Goal: Task Accomplishment & Management: Use online tool/utility

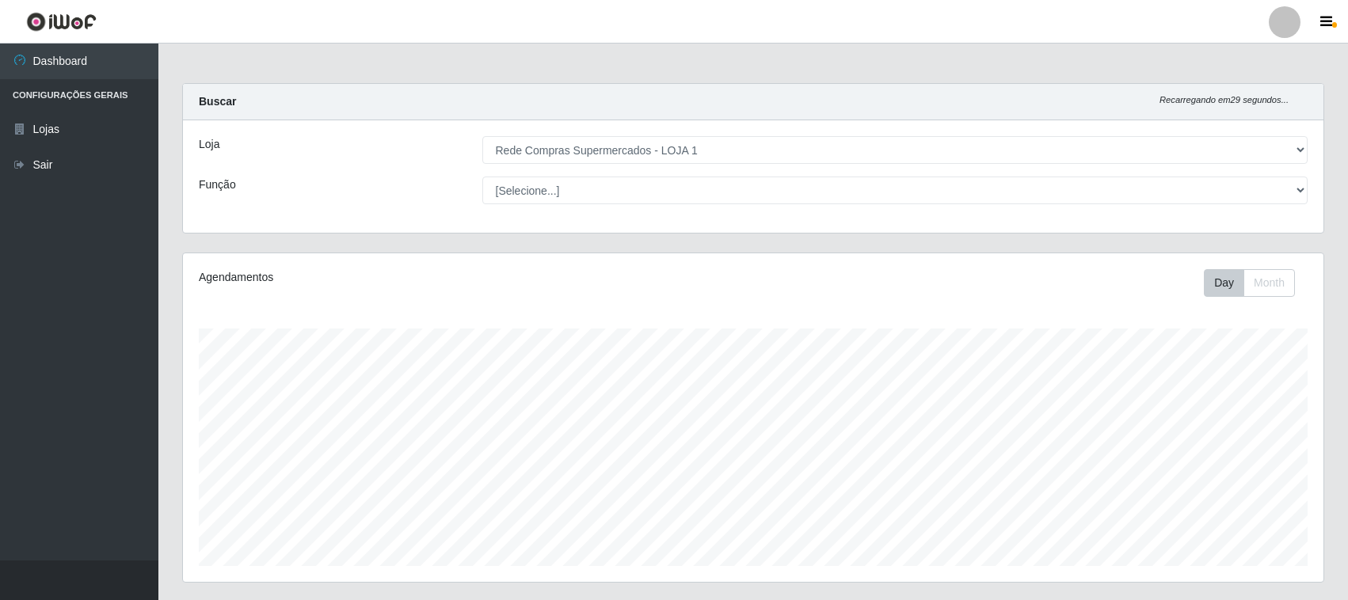
select select "158"
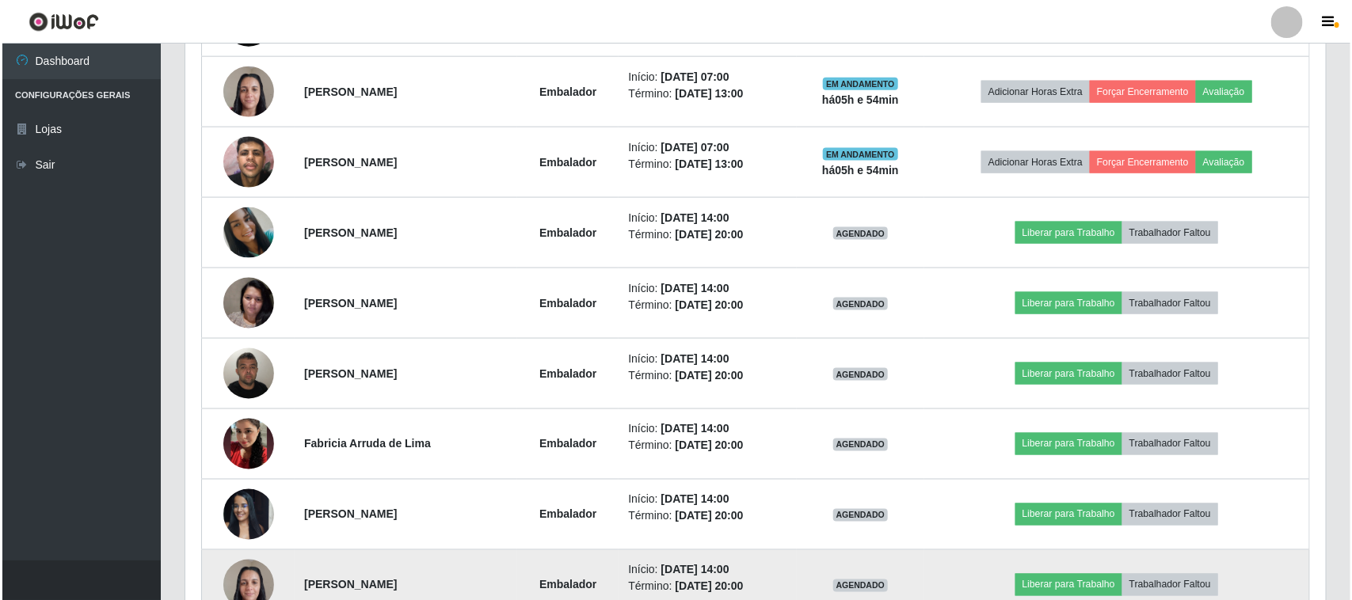
scroll to position [1018, 0]
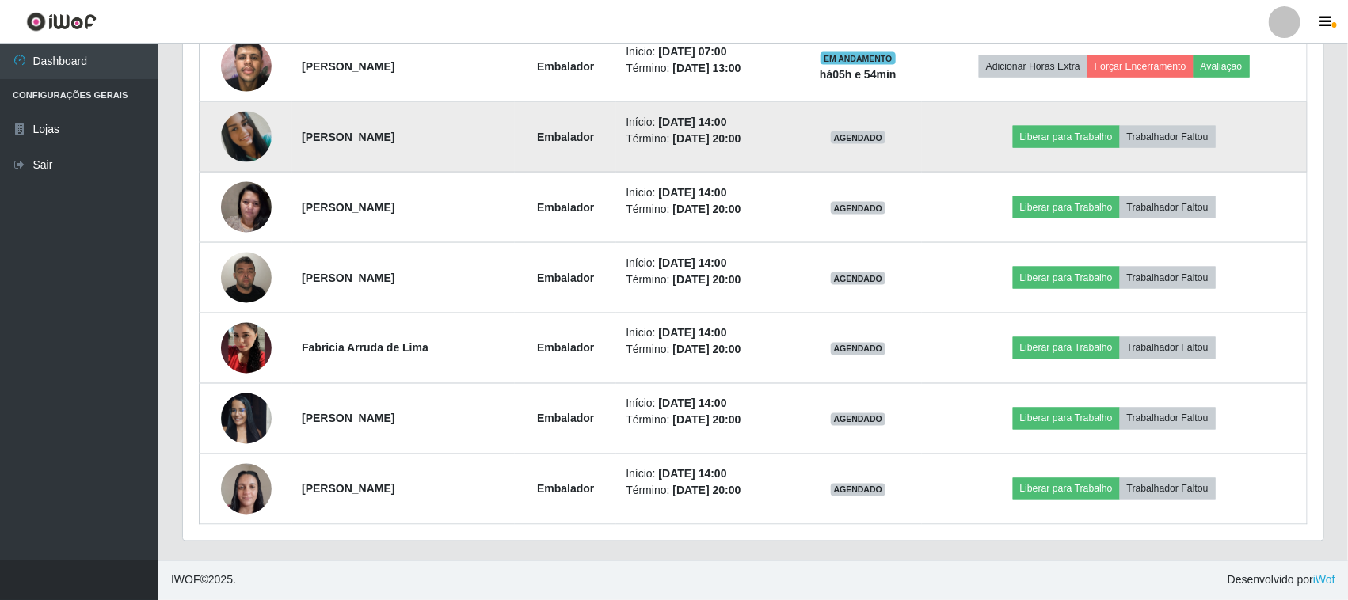
click at [240, 139] on img at bounding box center [246, 137] width 51 height 51
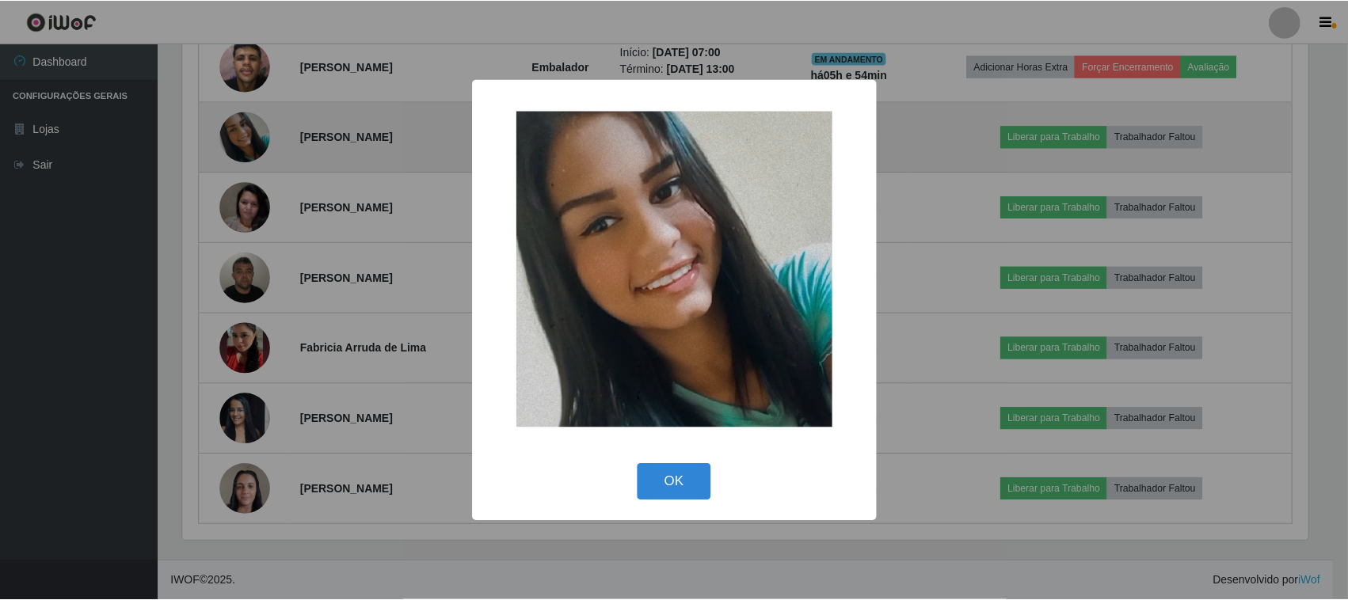
scroll to position [329, 1129]
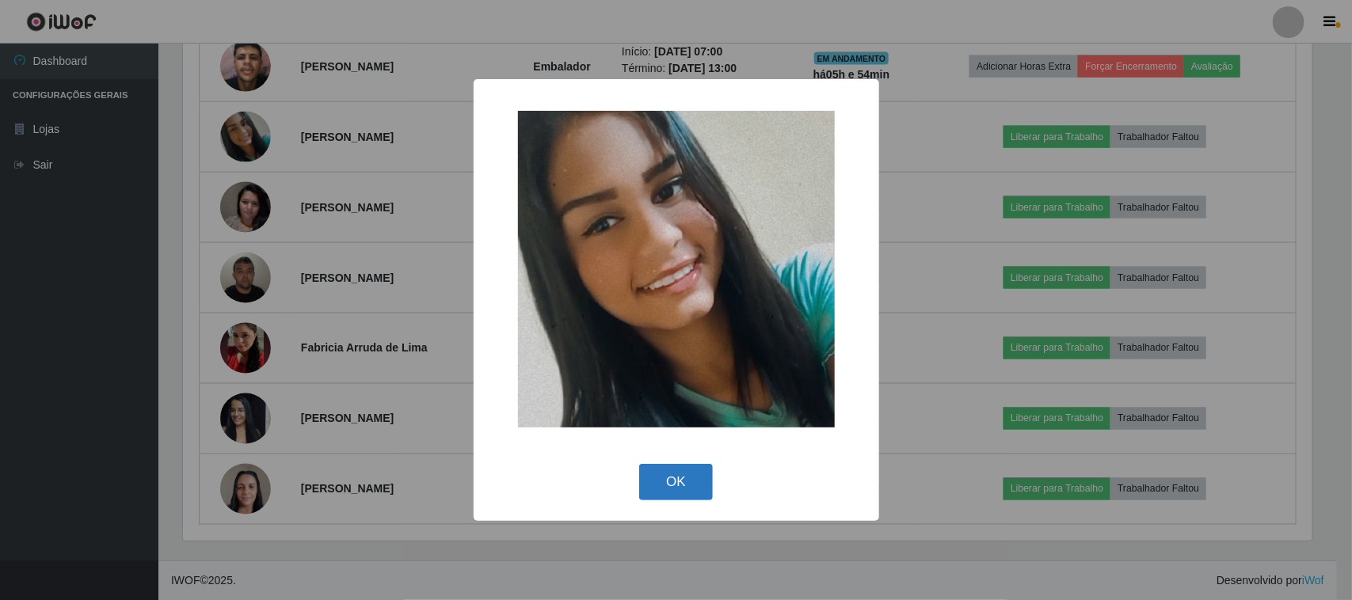
click at [675, 483] on button "OK" at bounding box center [676, 482] width 74 height 37
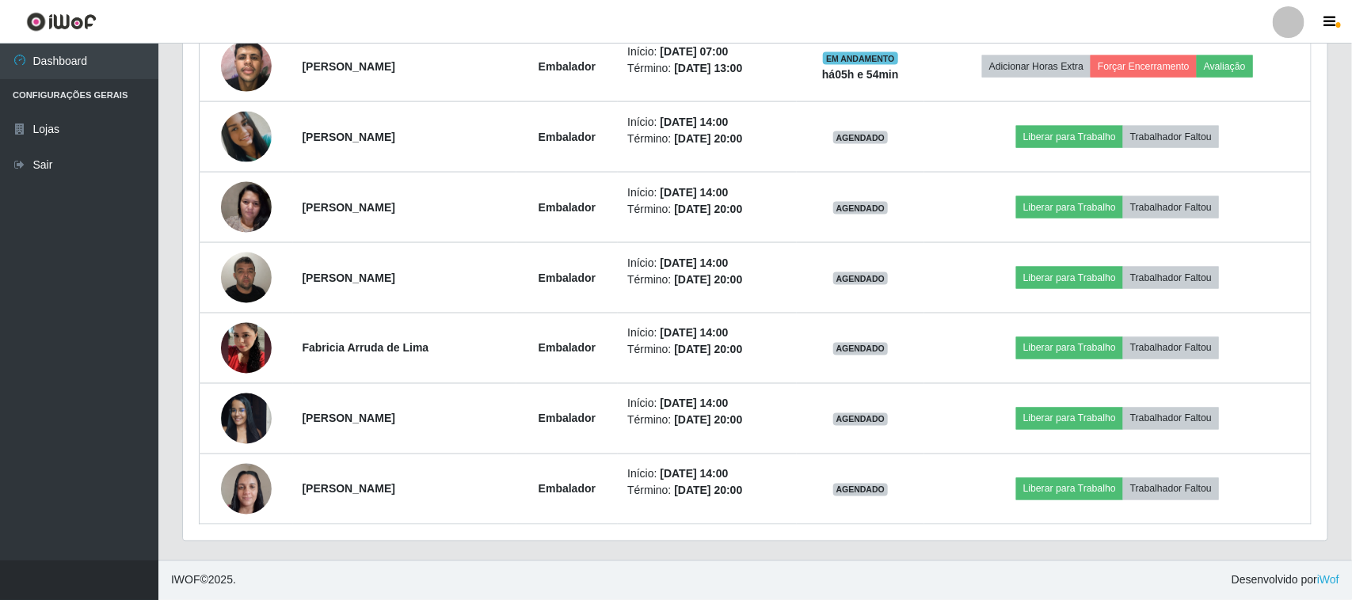
scroll to position [329, 1140]
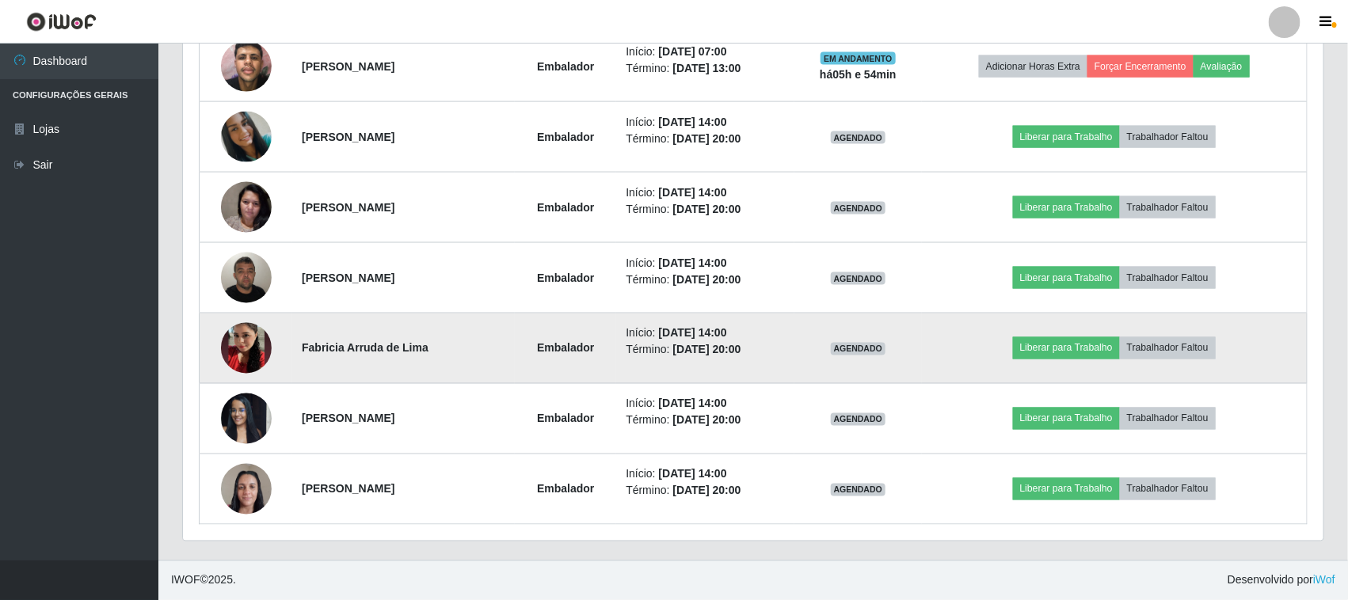
click at [245, 357] on img at bounding box center [246, 348] width 51 height 90
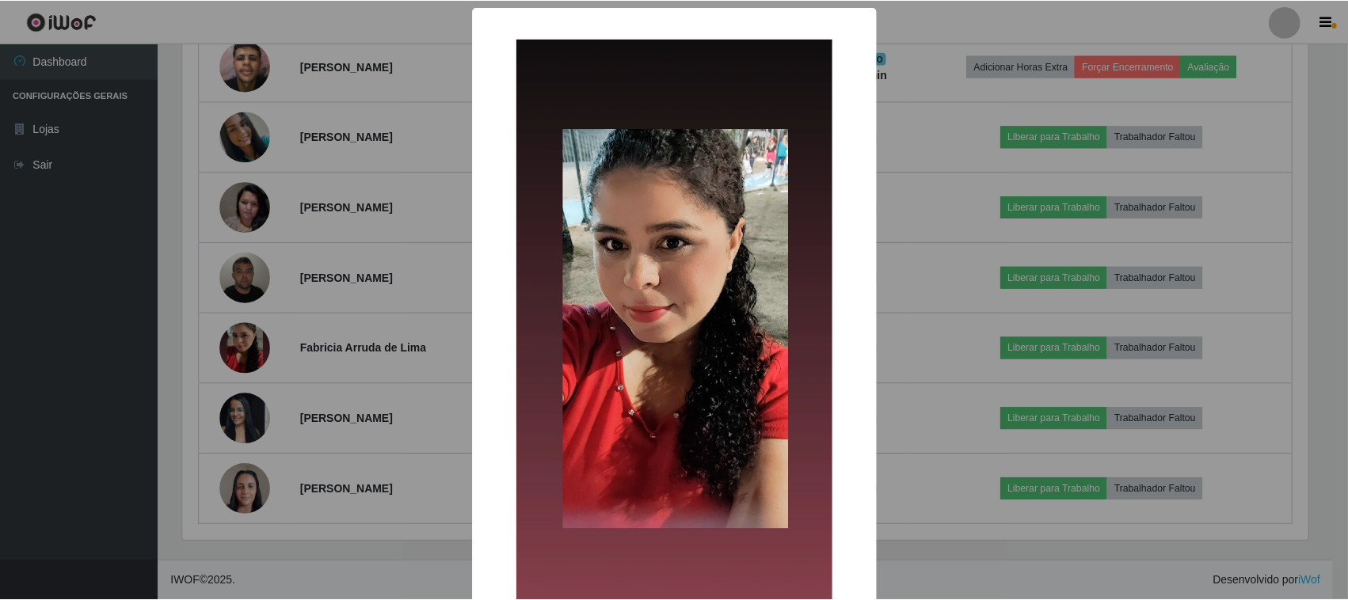
scroll to position [100, 0]
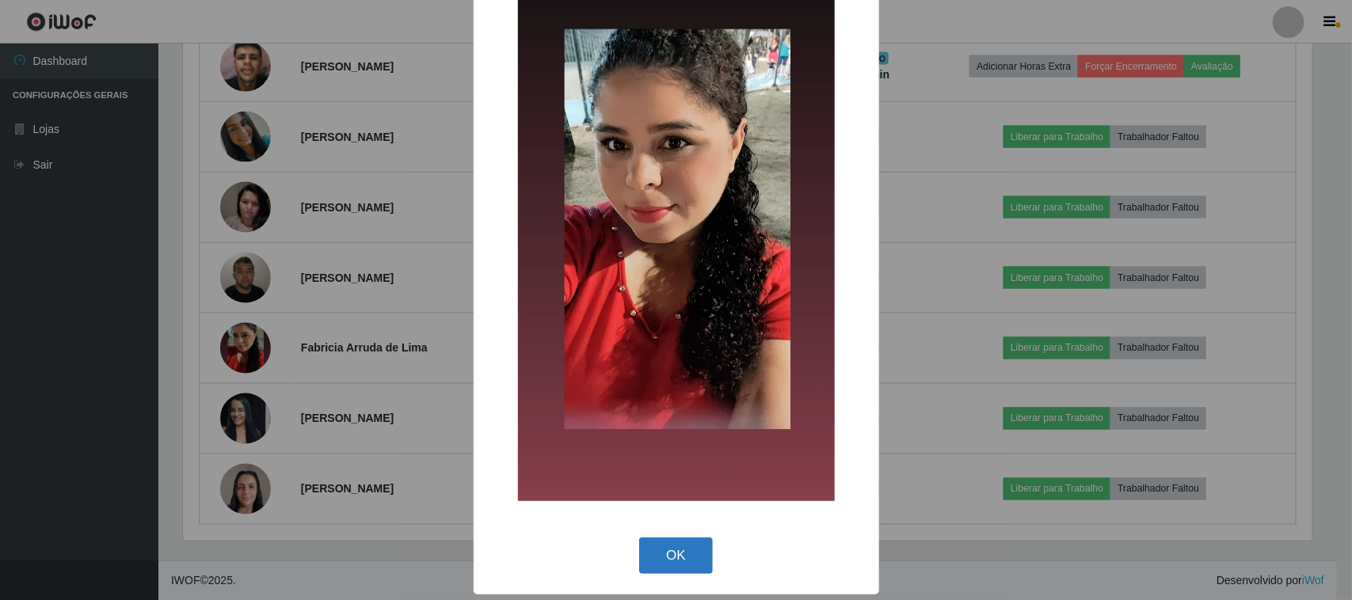
click at [665, 553] on button "OK" at bounding box center [676, 556] width 74 height 37
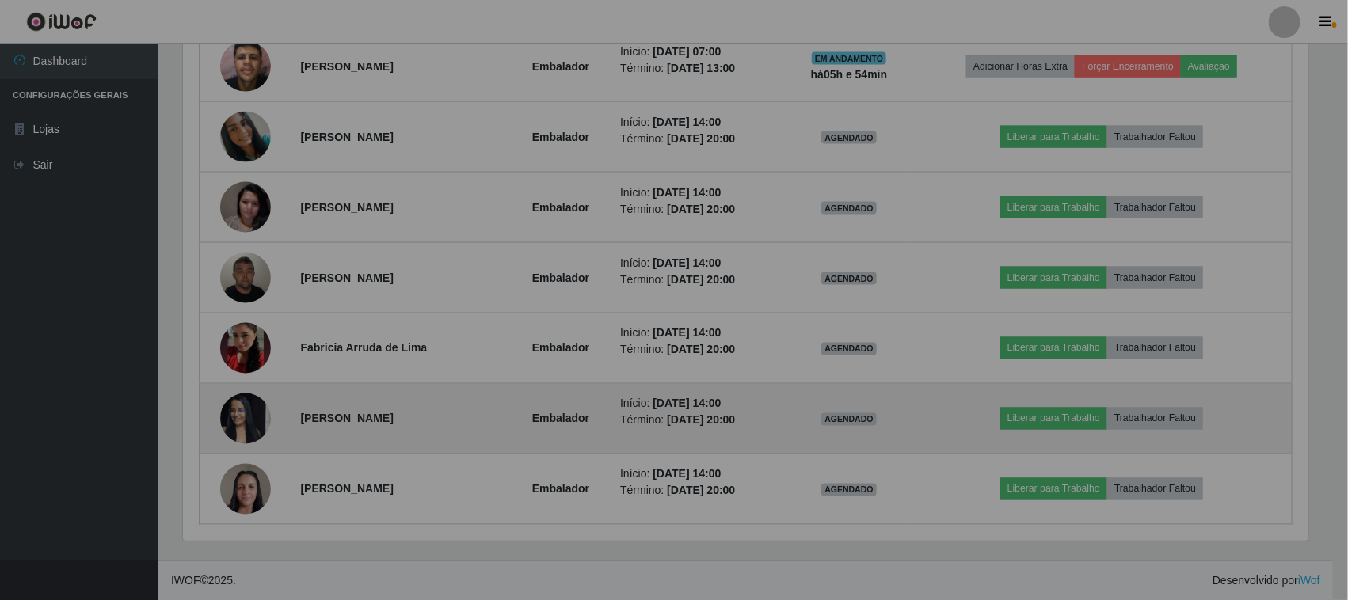
scroll to position [329, 1140]
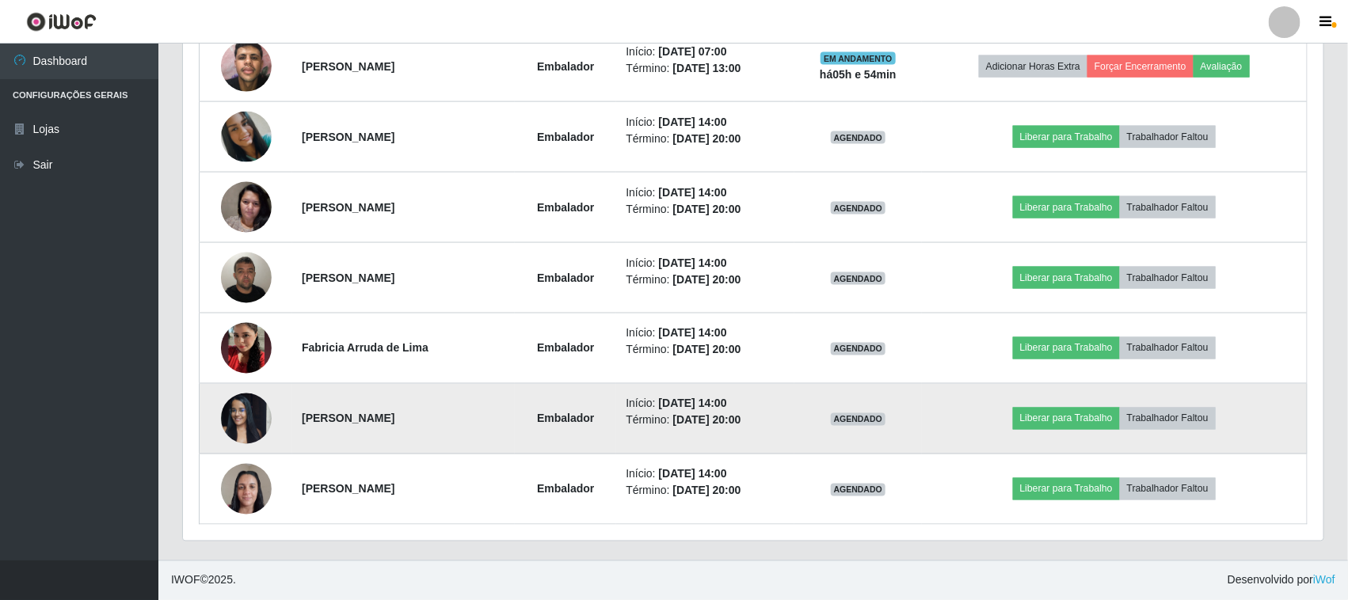
click at [243, 414] on img at bounding box center [246, 418] width 51 height 67
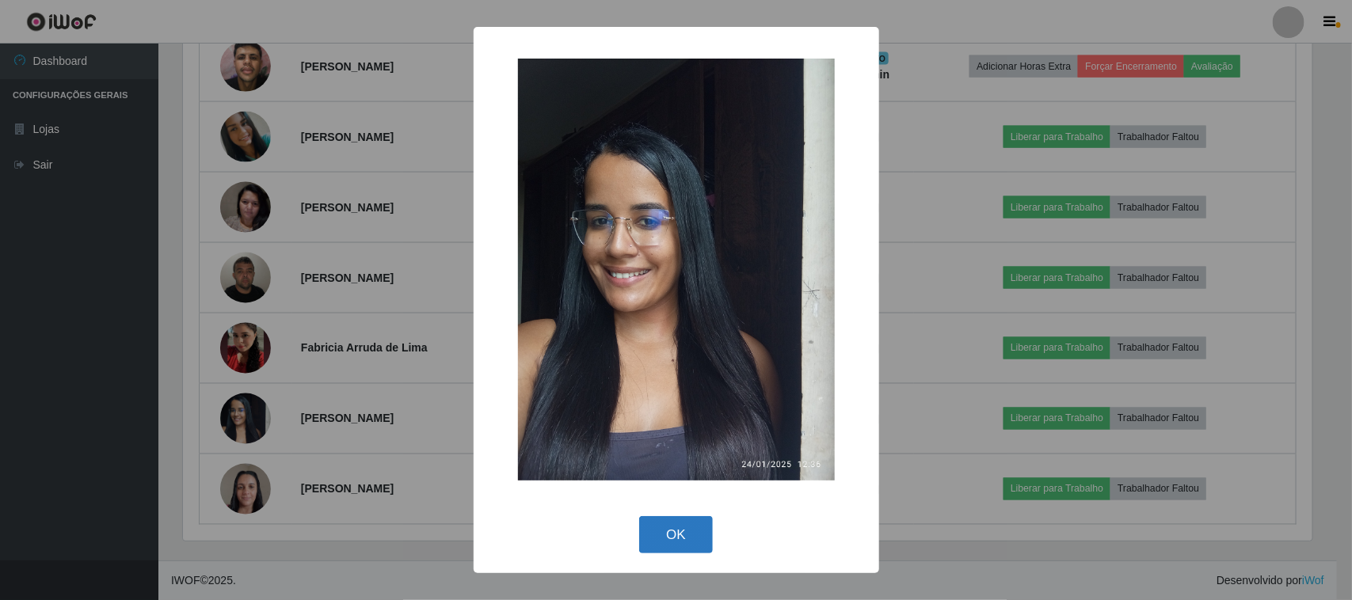
click at [671, 524] on button "OK" at bounding box center [676, 534] width 74 height 37
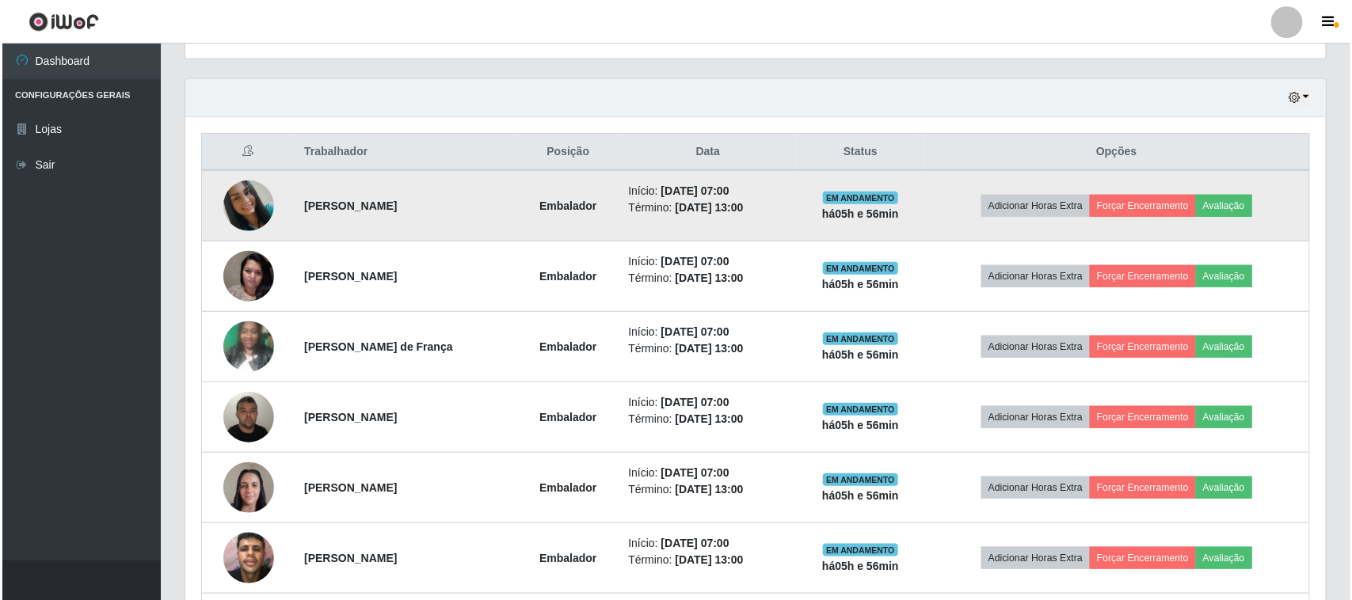
scroll to position [622, 0]
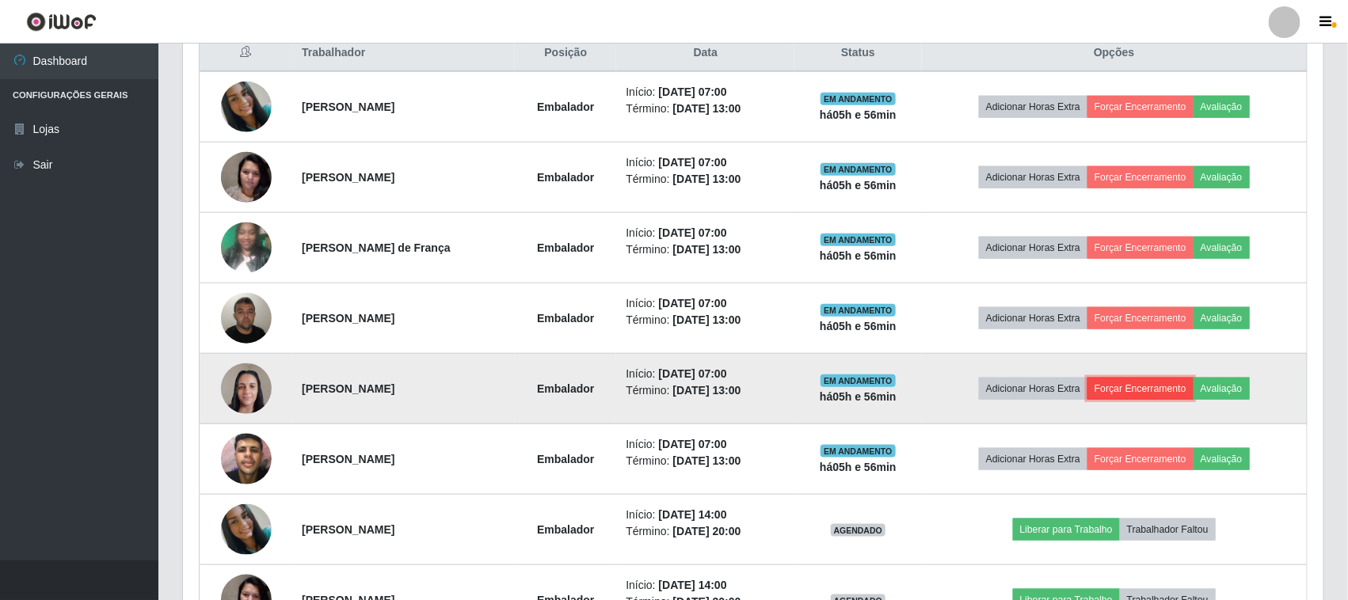
click at [1141, 384] on button "Forçar Encerramento" at bounding box center [1140, 389] width 106 height 22
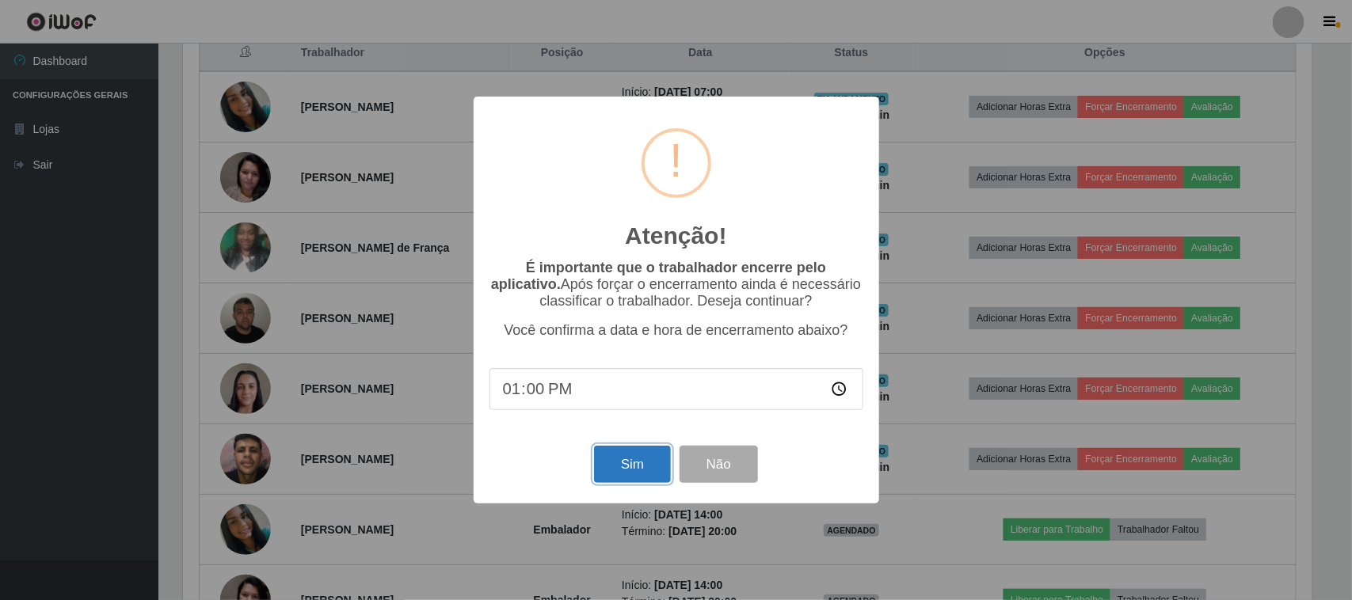
click at [653, 483] on button "Sim" at bounding box center [632, 464] width 77 height 37
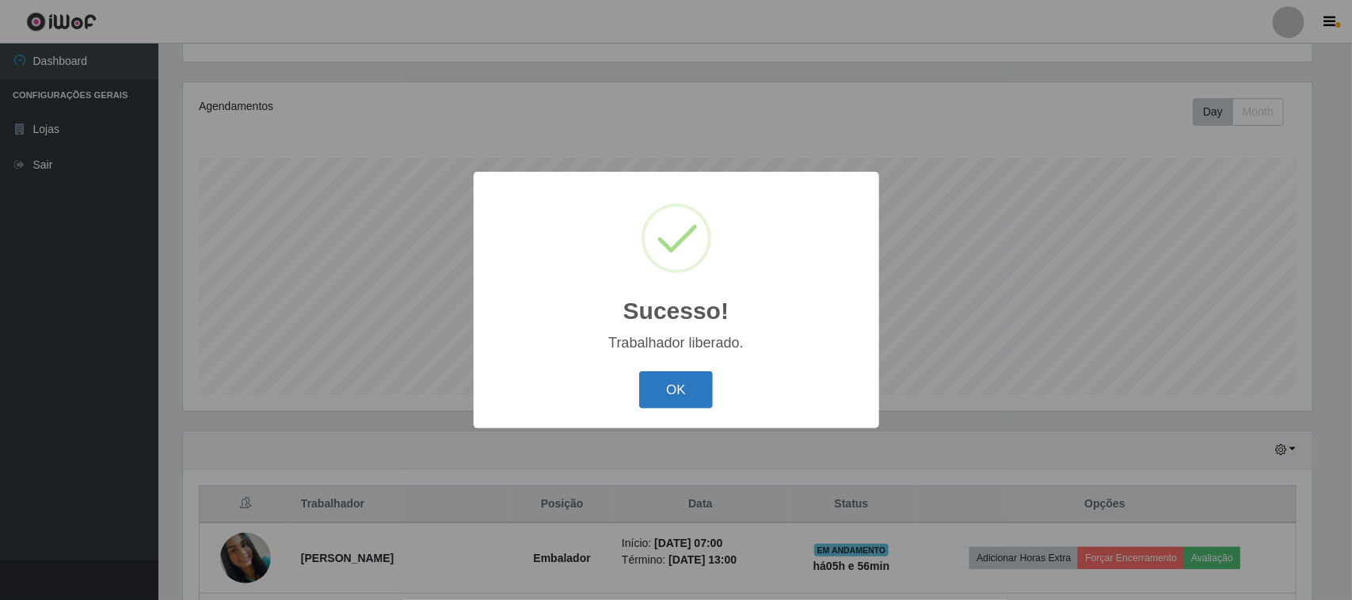
click at [670, 393] on button "OK" at bounding box center [676, 389] width 74 height 37
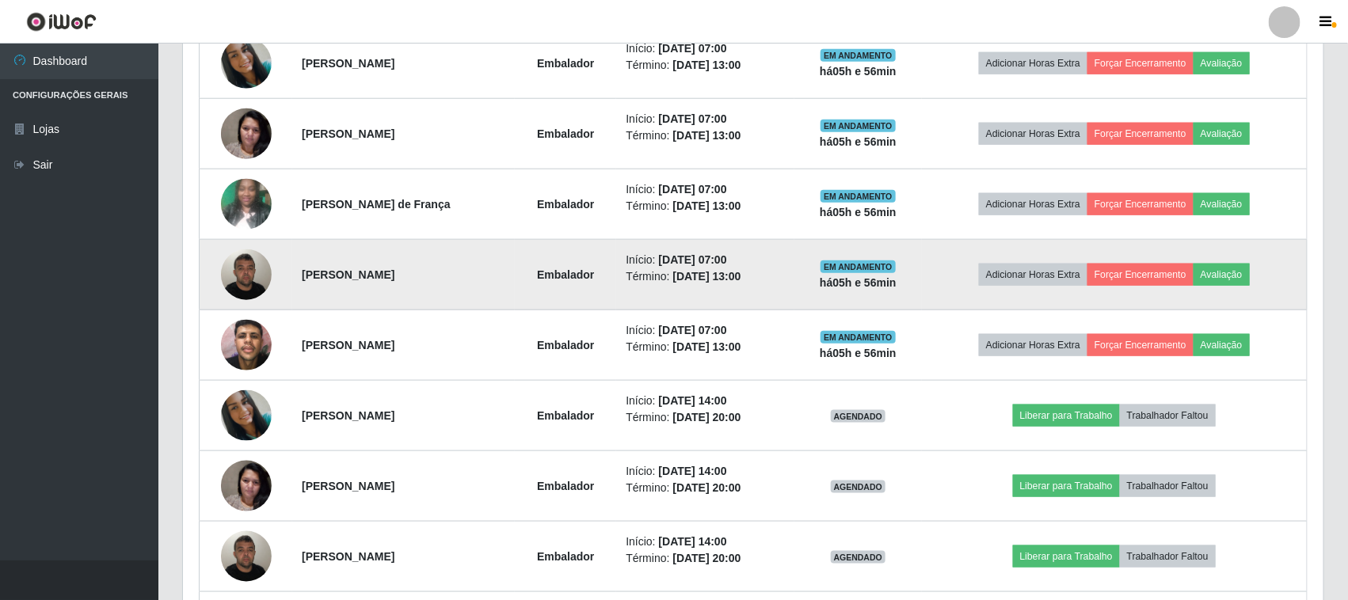
scroll to position [567, 0]
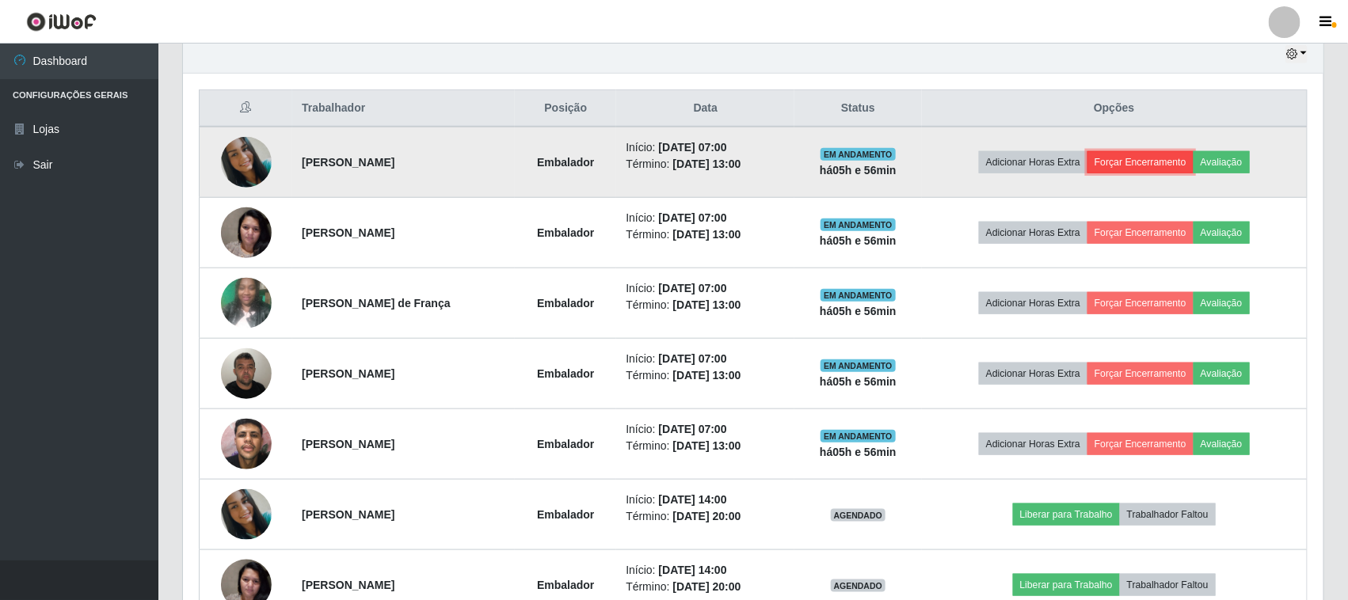
click at [1153, 163] on button "Forçar Encerramento" at bounding box center [1140, 162] width 106 height 22
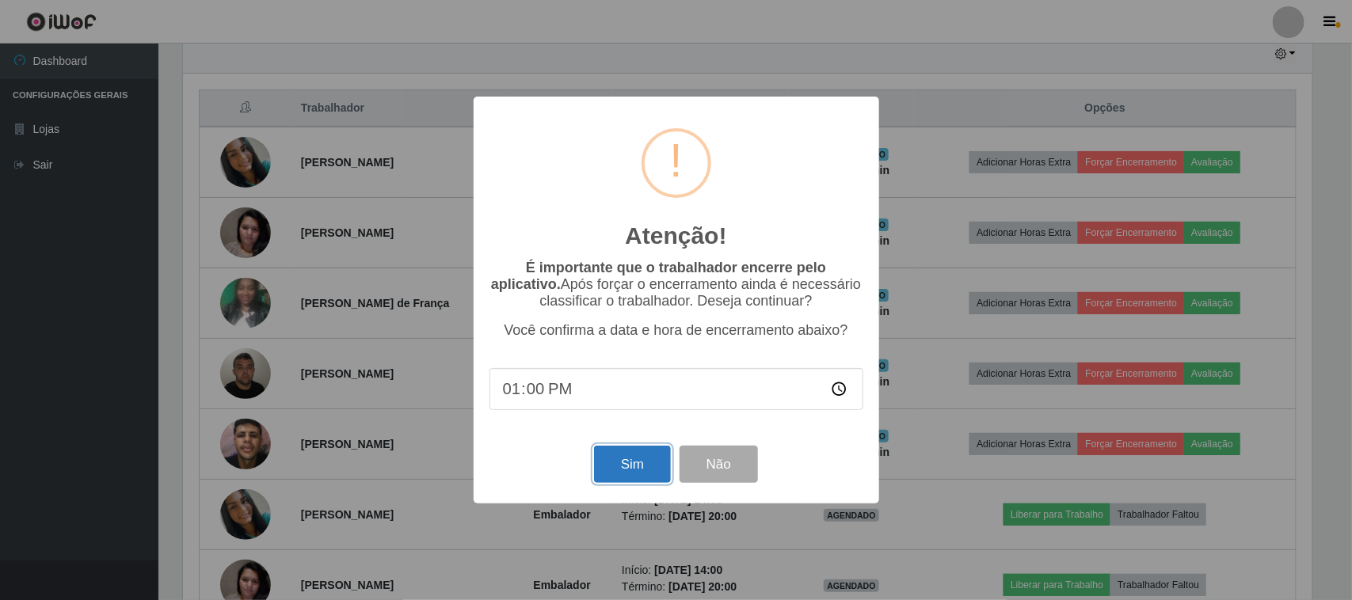
click at [642, 462] on button "Sim" at bounding box center [632, 464] width 77 height 37
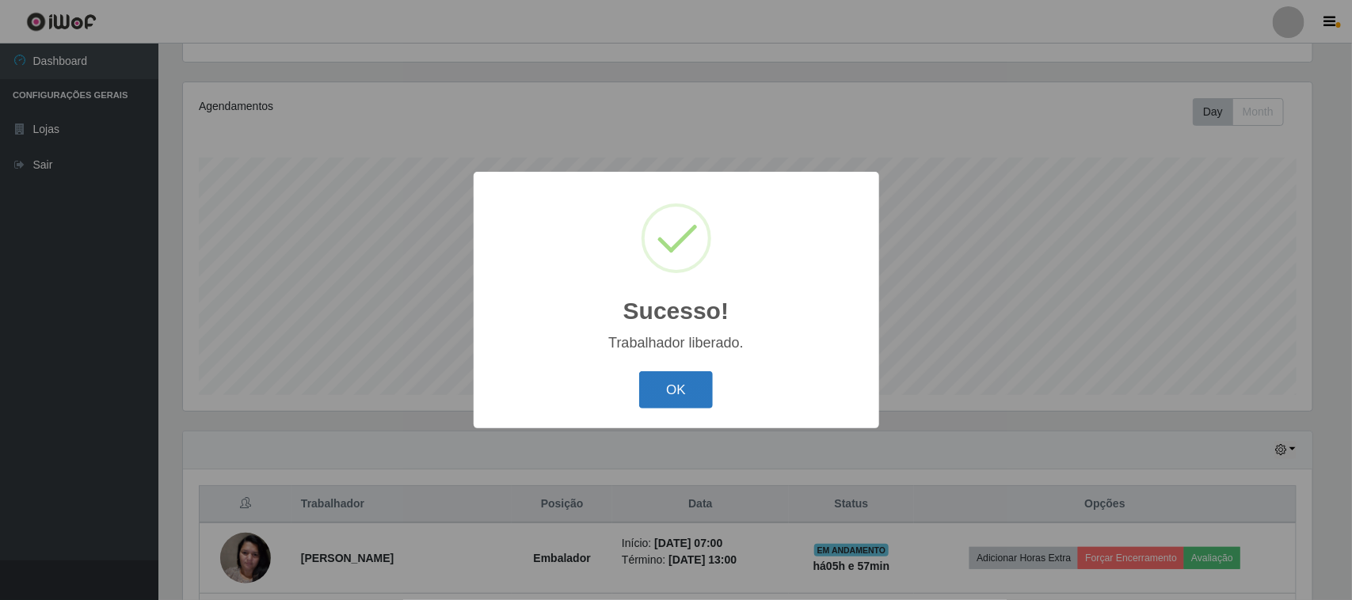
click at [697, 392] on button "OK" at bounding box center [676, 389] width 74 height 37
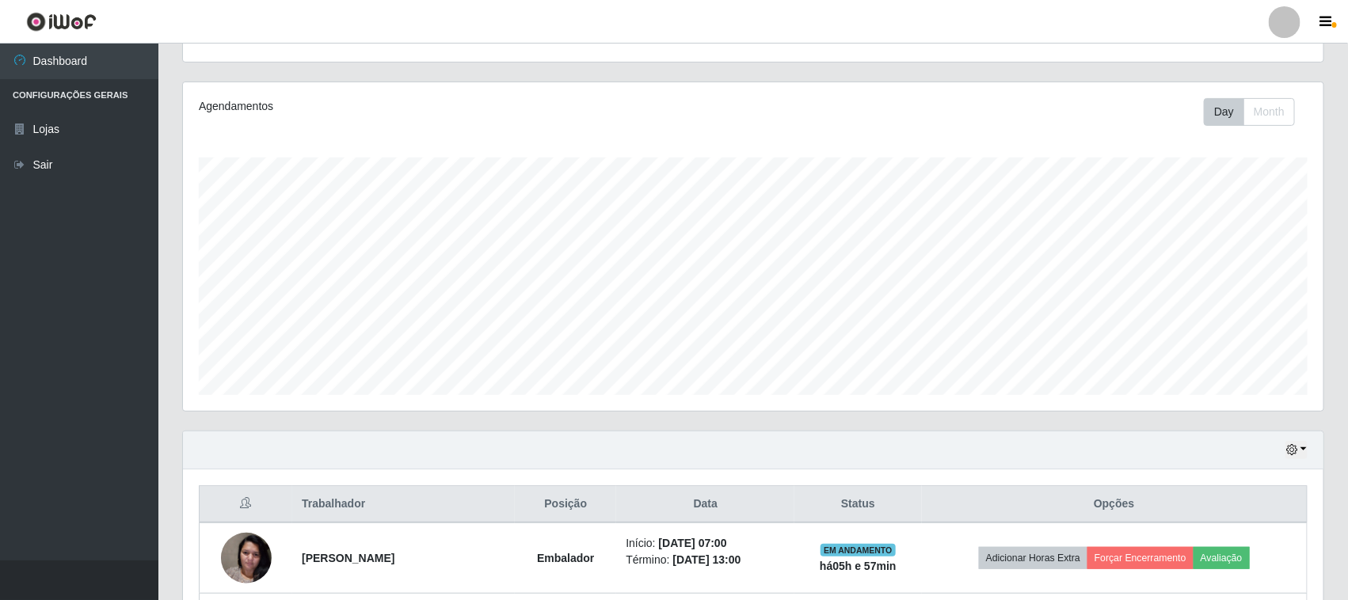
scroll to position [270, 0]
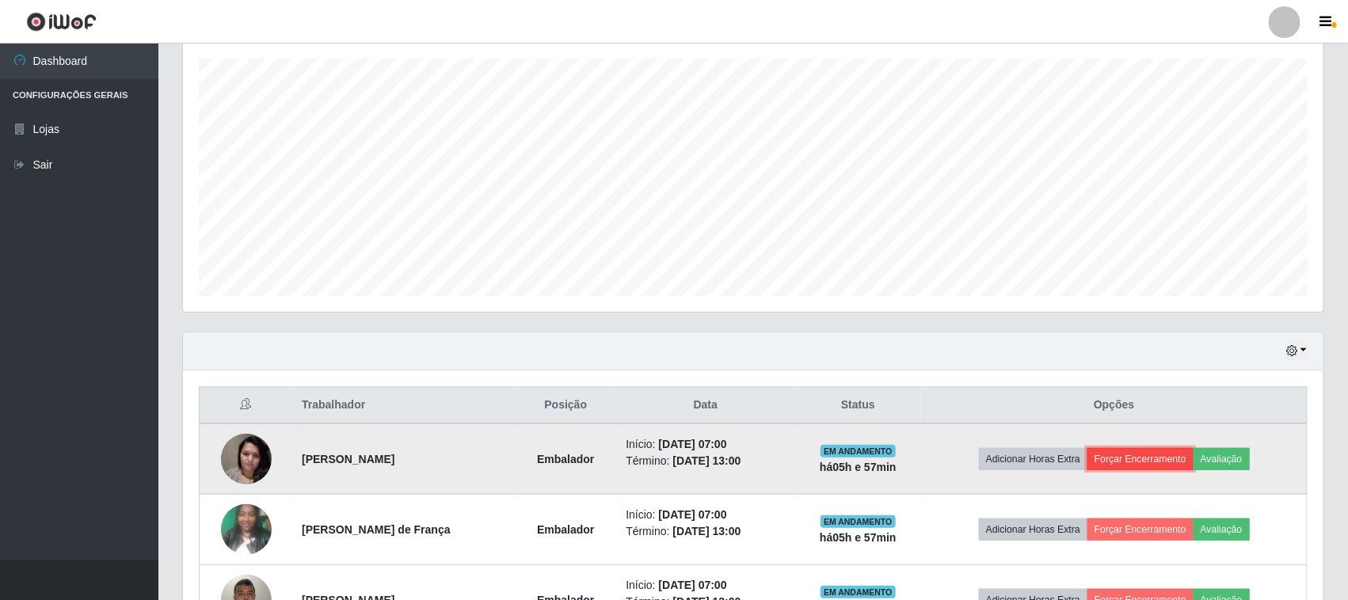
click at [1158, 464] on button "Forçar Encerramento" at bounding box center [1140, 459] width 106 height 22
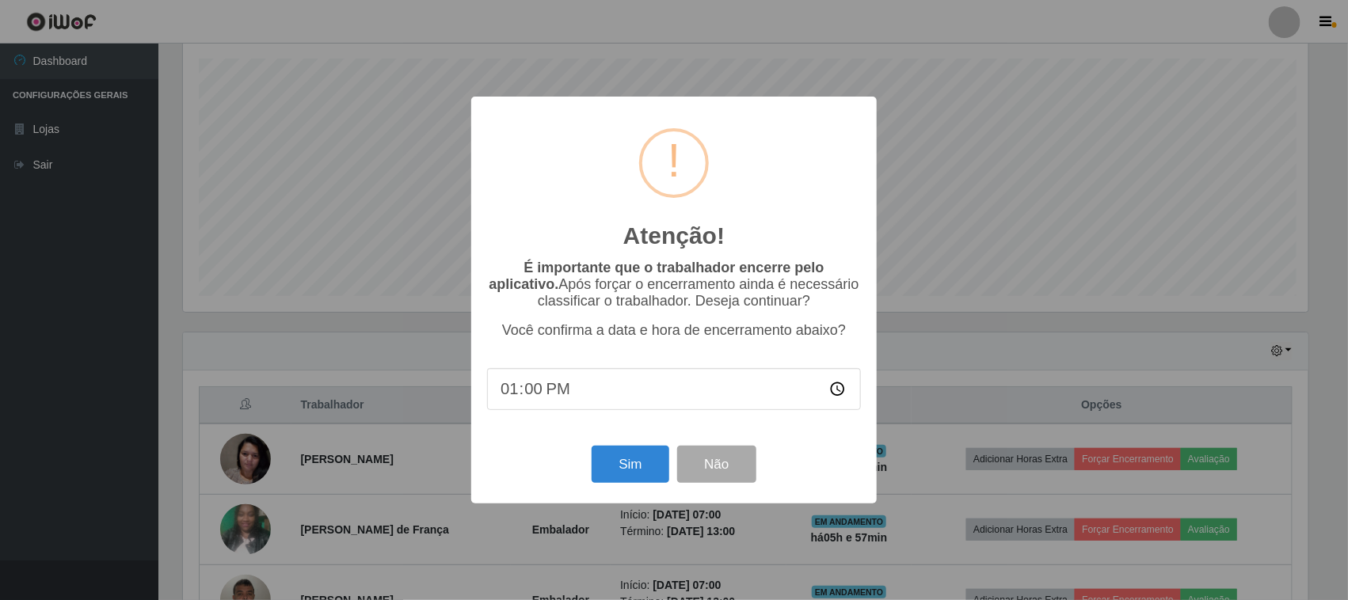
scroll to position [329, 1129]
click at [633, 464] on button "Sim" at bounding box center [632, 464] width 77 height 37
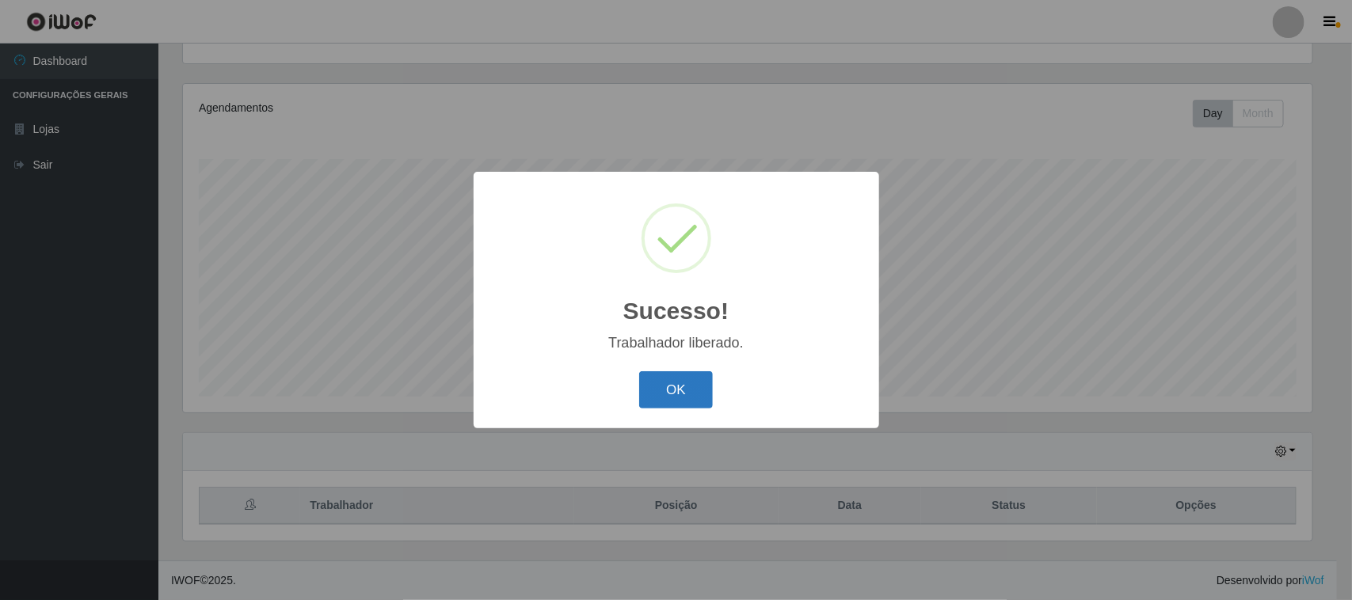
click at [693, 382] on button "OK" at bounding box center [676, 389] width 74 height 37
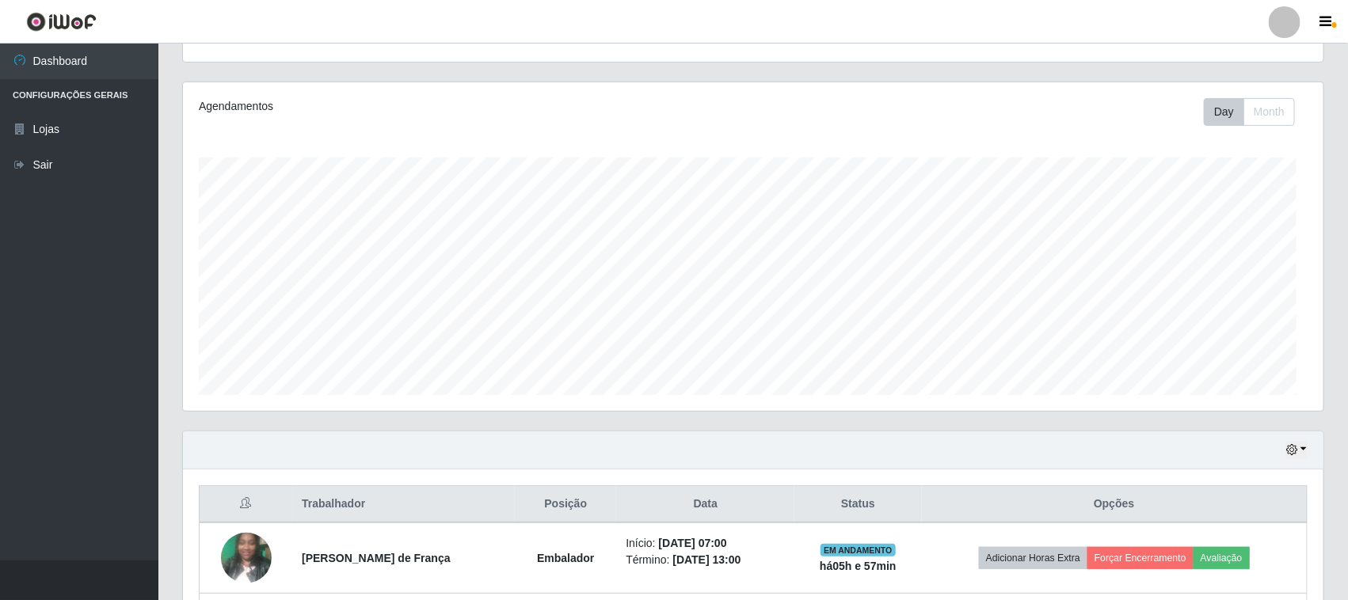
scroll to position [0, 0]
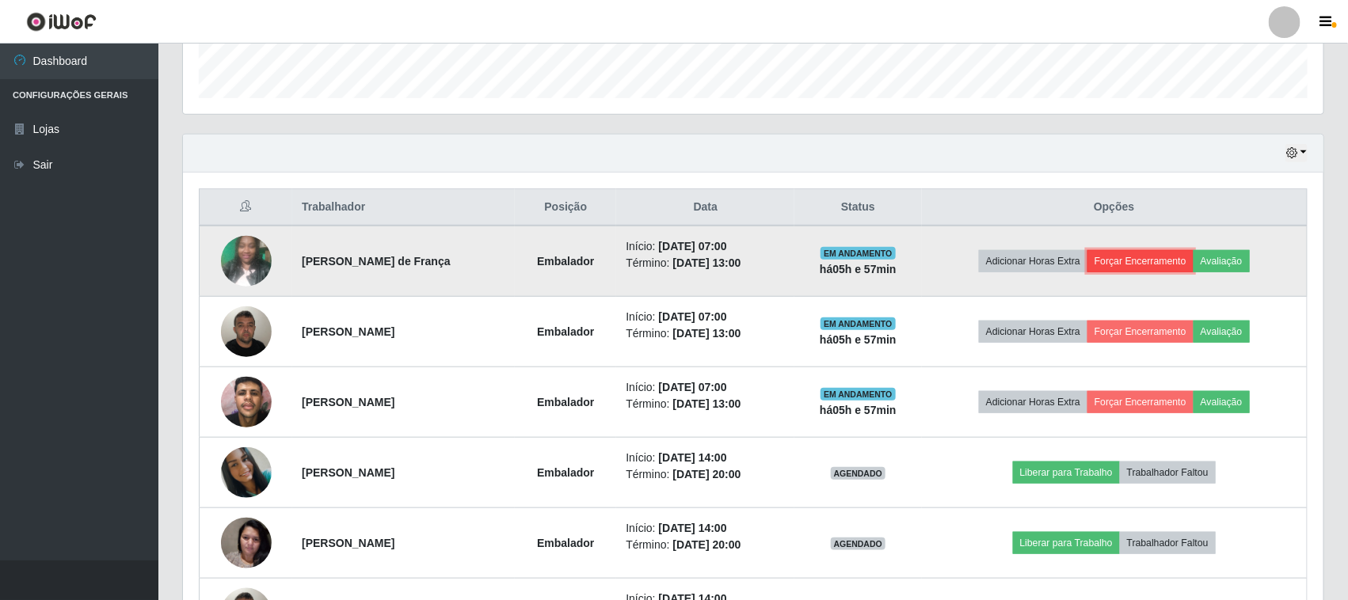
click at [1142, 269] on button "Forçar Encerramento" at bounding box center [1140, 261] width 106 height 22
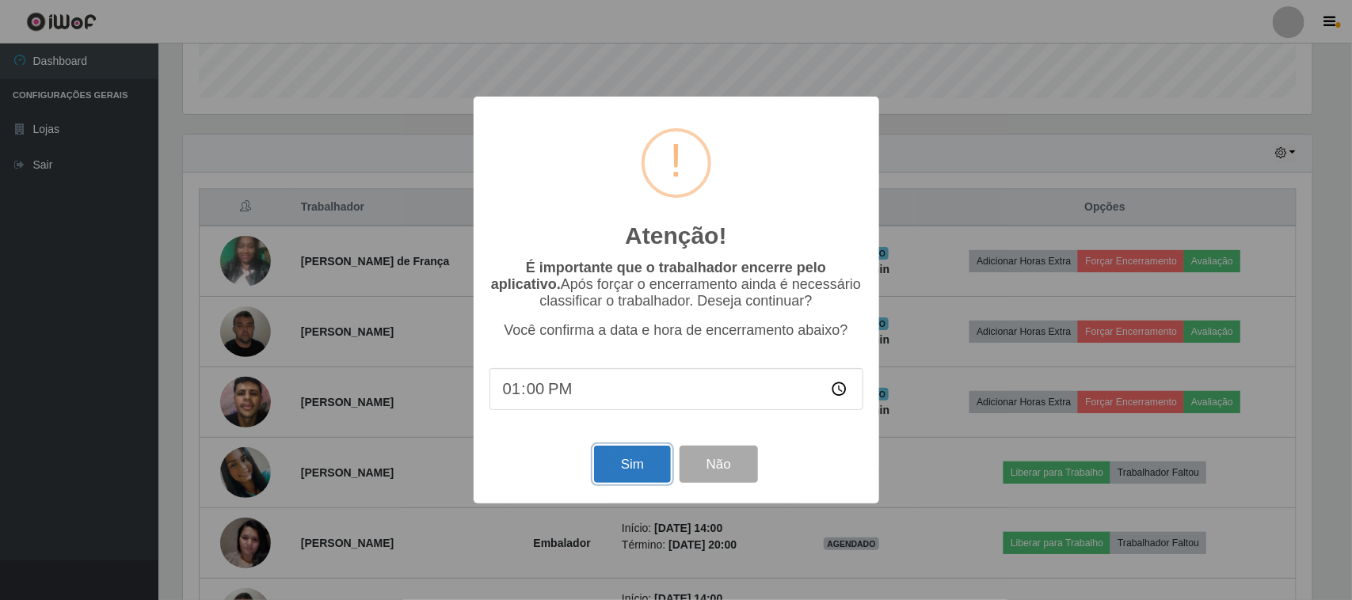
click at [623, 471] on button "Sim" at bounding box center [632, 464] width 77 height 37
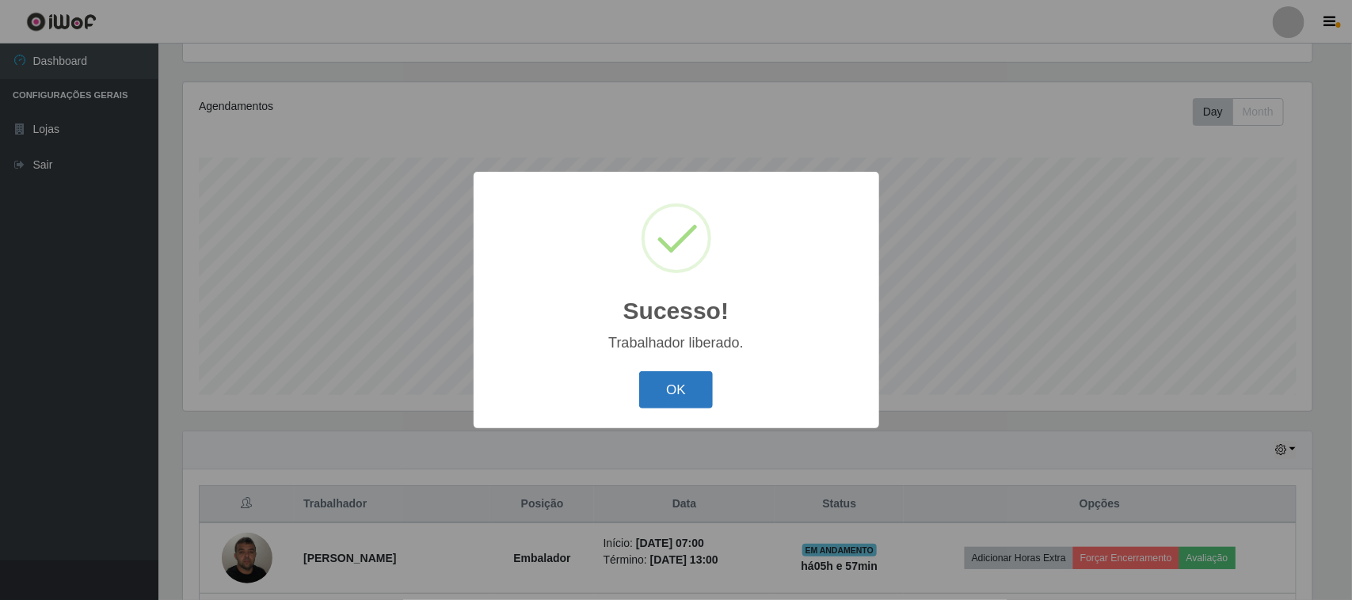
click at [683, 393] on button "OK" at bounding box center [676, 389] width 74 height 37
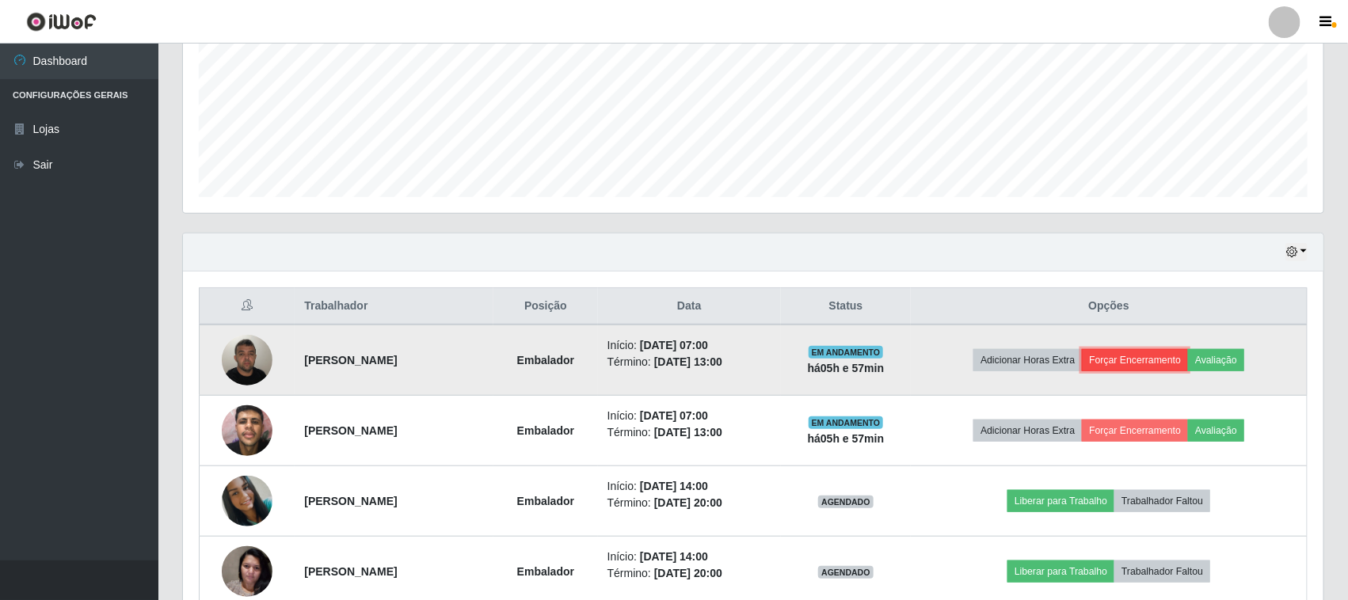
click at [1136, 354] on button "Forçar Encerramento" at bounding box center [1135, 360] width 106 height 22
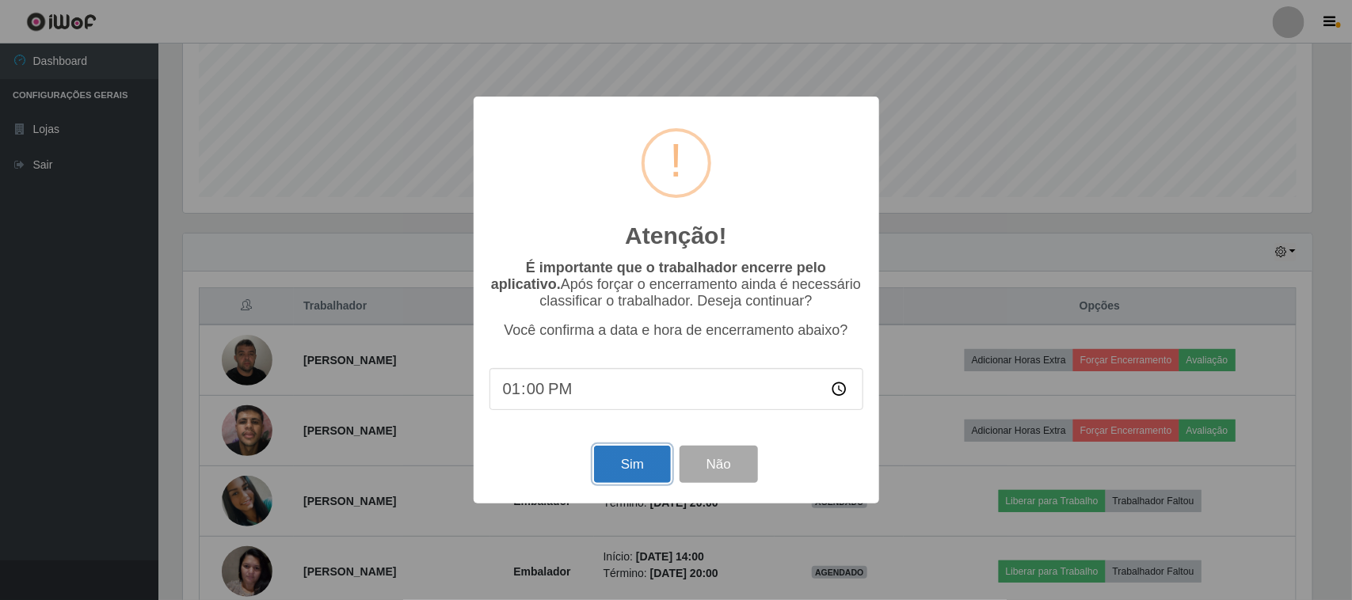
click at [622, 464] on button "Sim" at bounding box center [632, 464] width 77 height 37
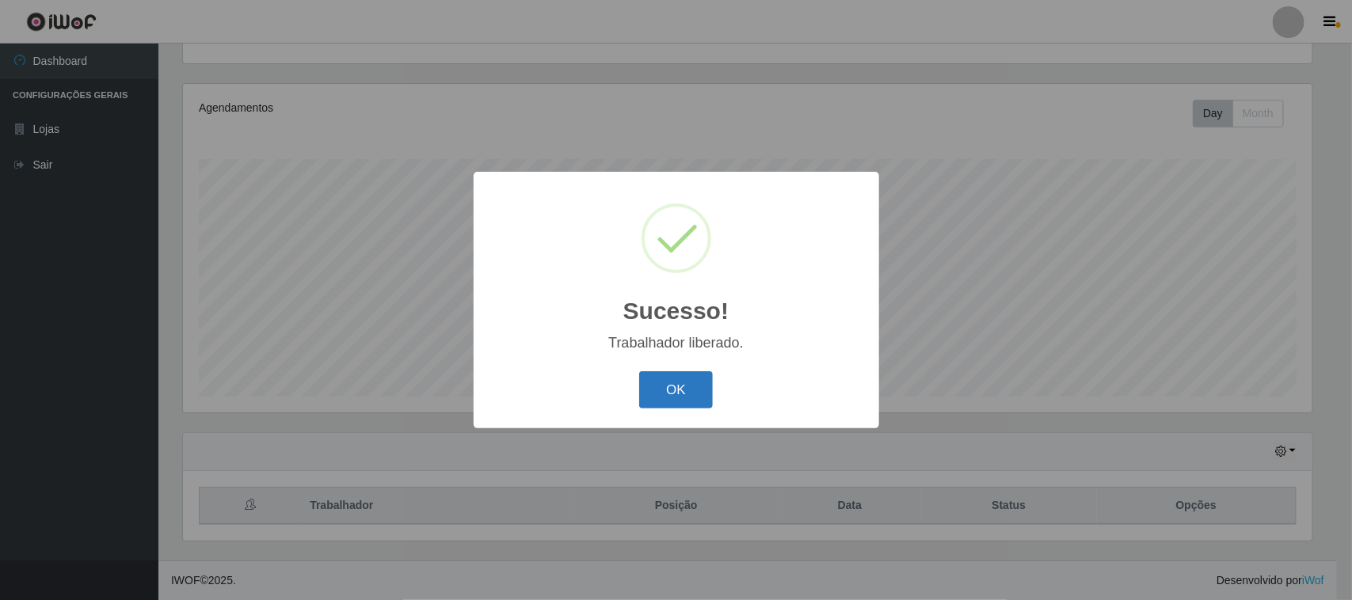
click at [686, 404] on button "OK" at bounding box center [676, 389] width 74 height 37
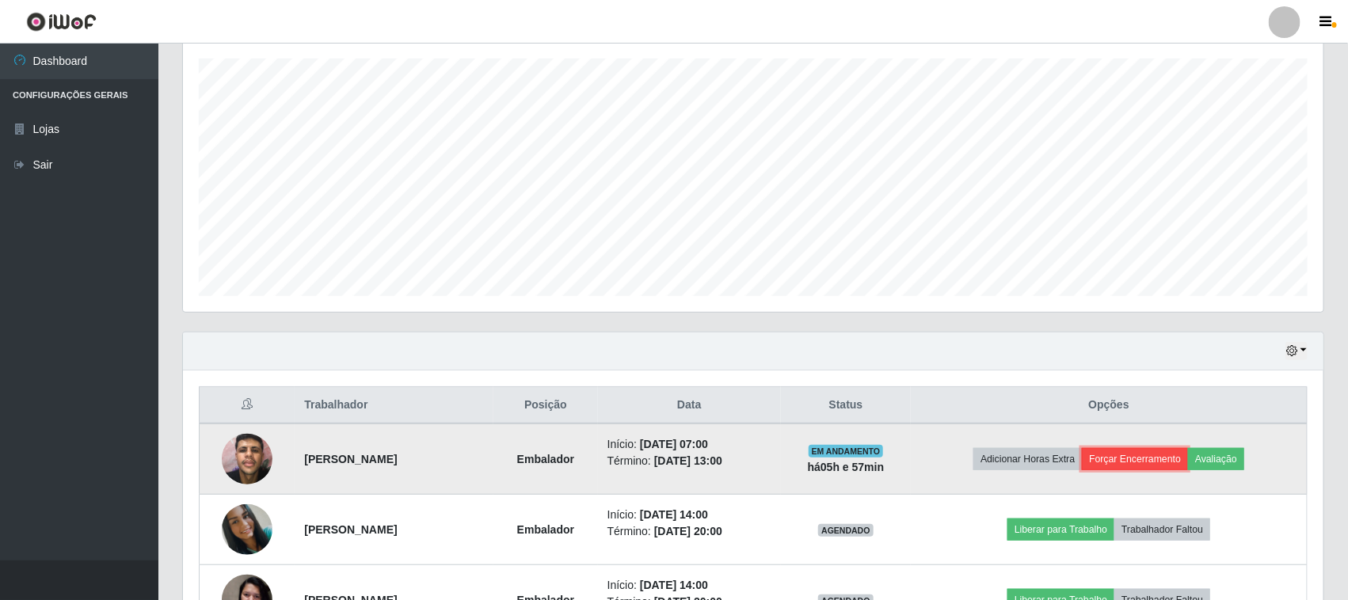
click at [1140, 450] on button "Forçar Encerramento" at bounding box center [1135, 459] width 106 height 22
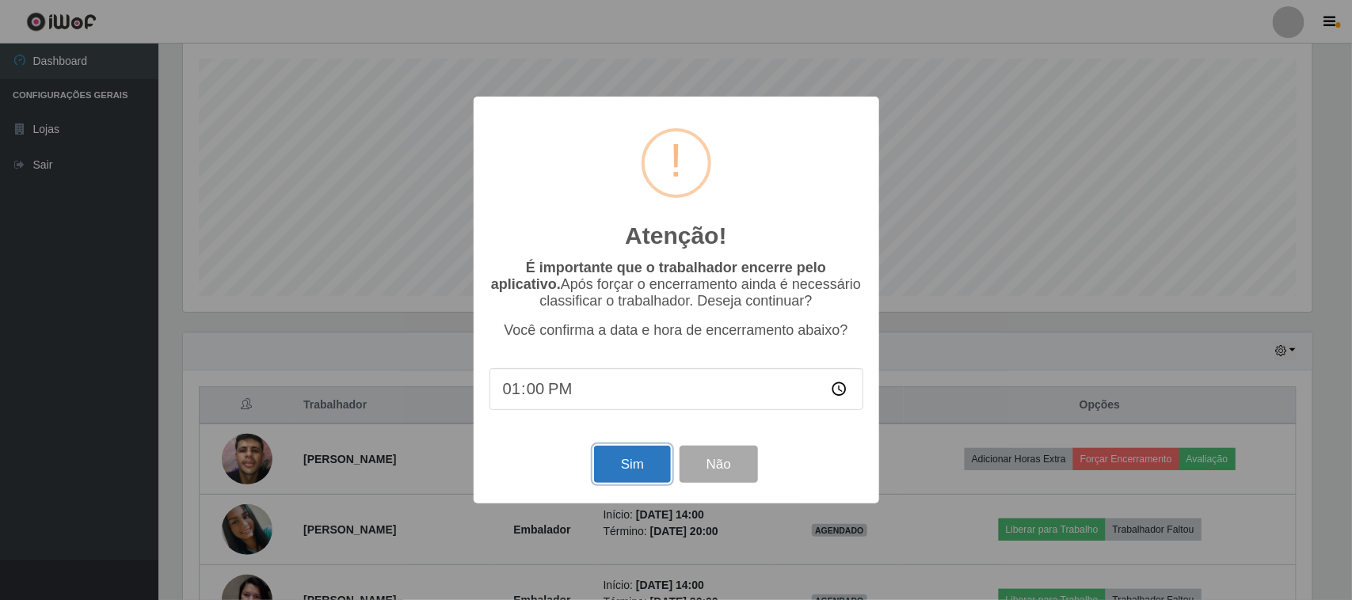
click at [638, 462] on button "Sim" at bounding box center [632, 464] width 77 height 37
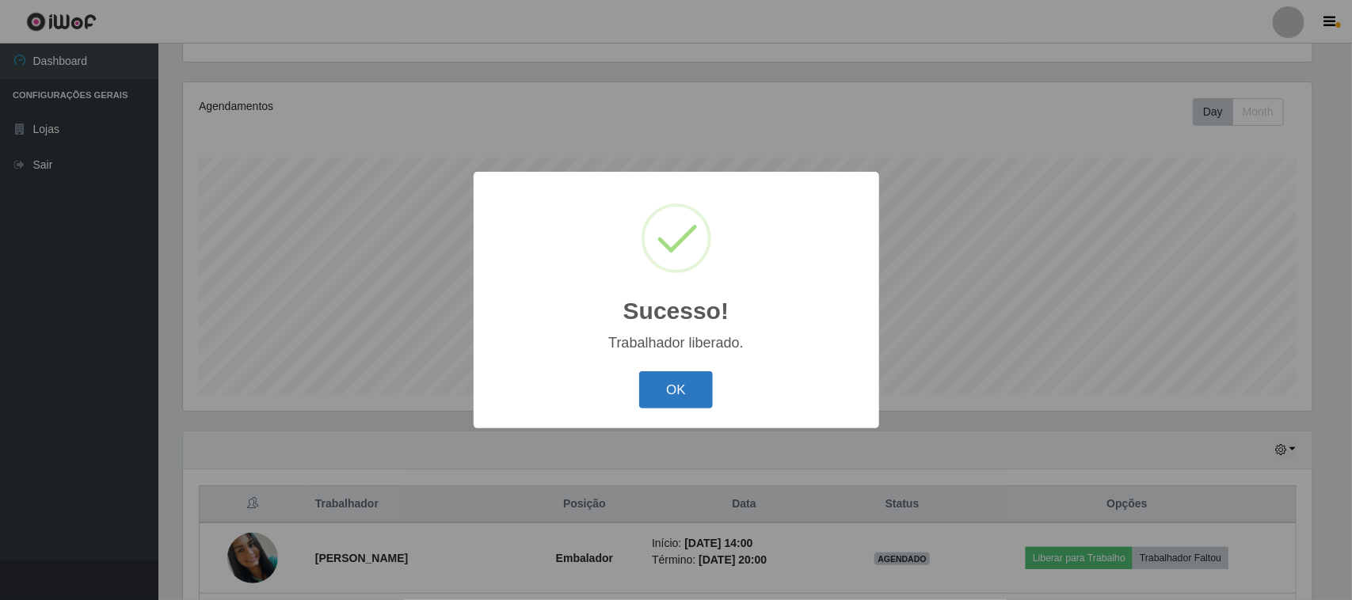
click at [652, 394] on button "OK" at bounding box center [676, 389] width 74 height 37
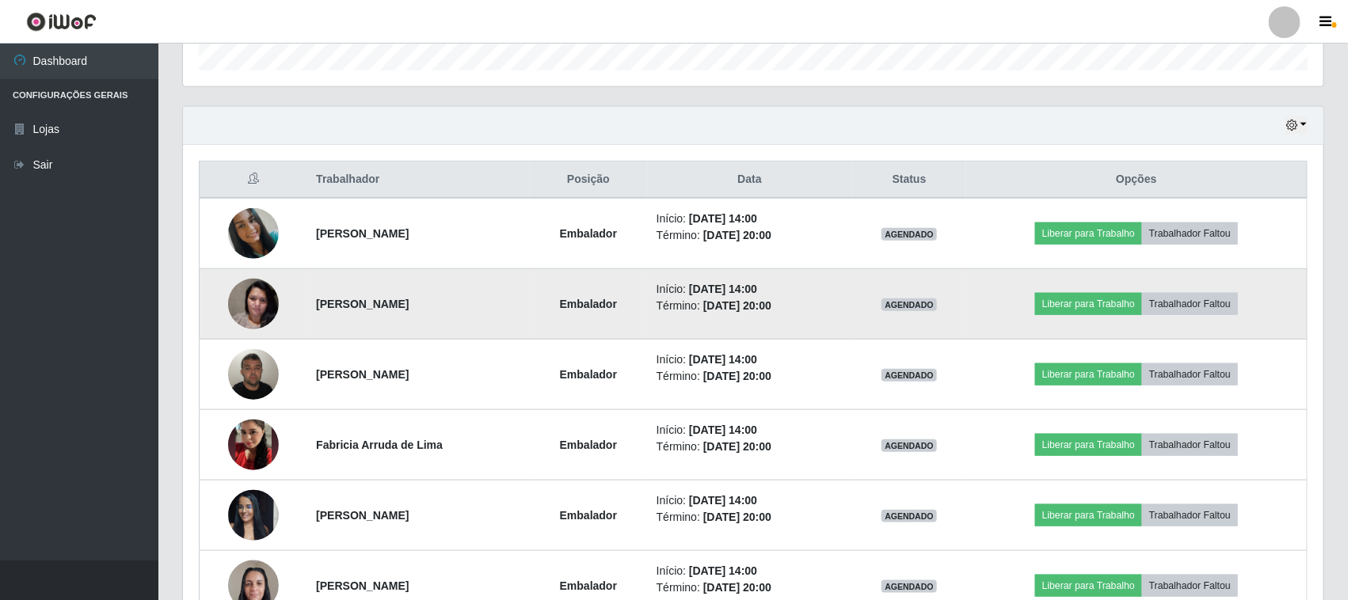
scroll to position [595, 0]
